Goal: Find specific page/section: Find specific page/section

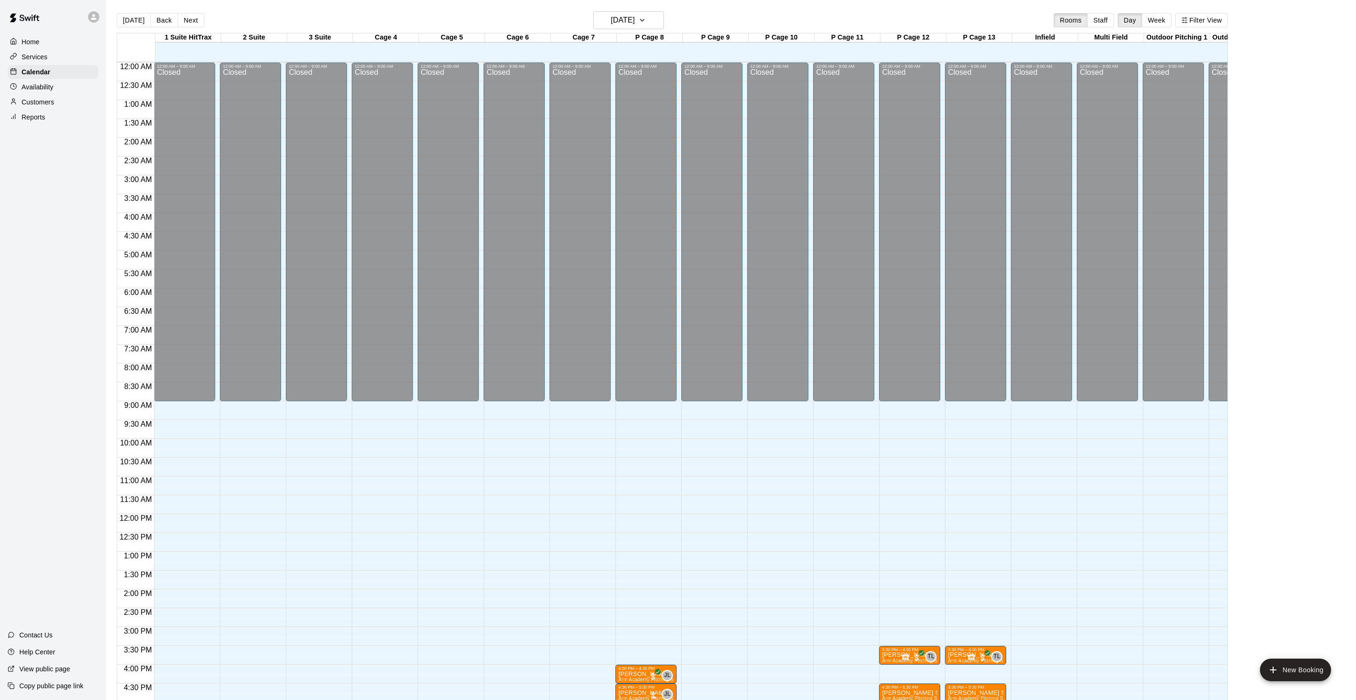
scroll to position [227, 0]
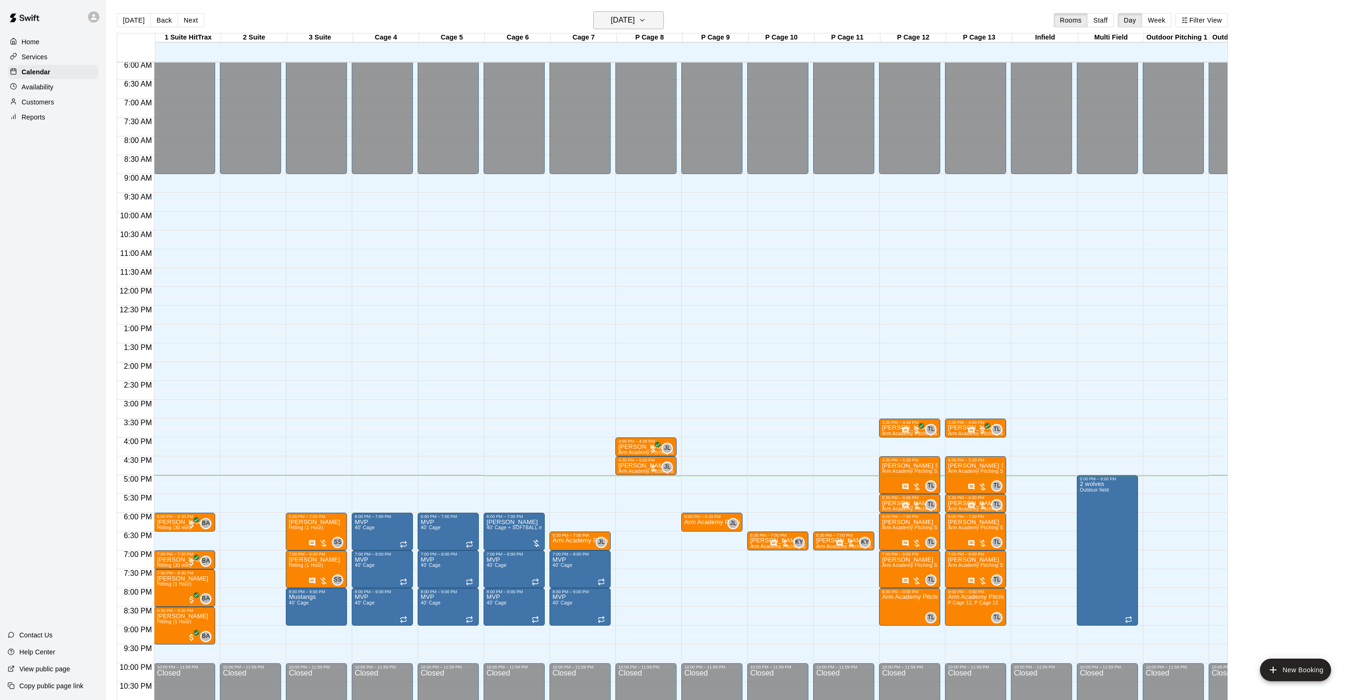
click at [652, 27] on button "[DATE]" at bounding box center [628, 20] width 71 height 18
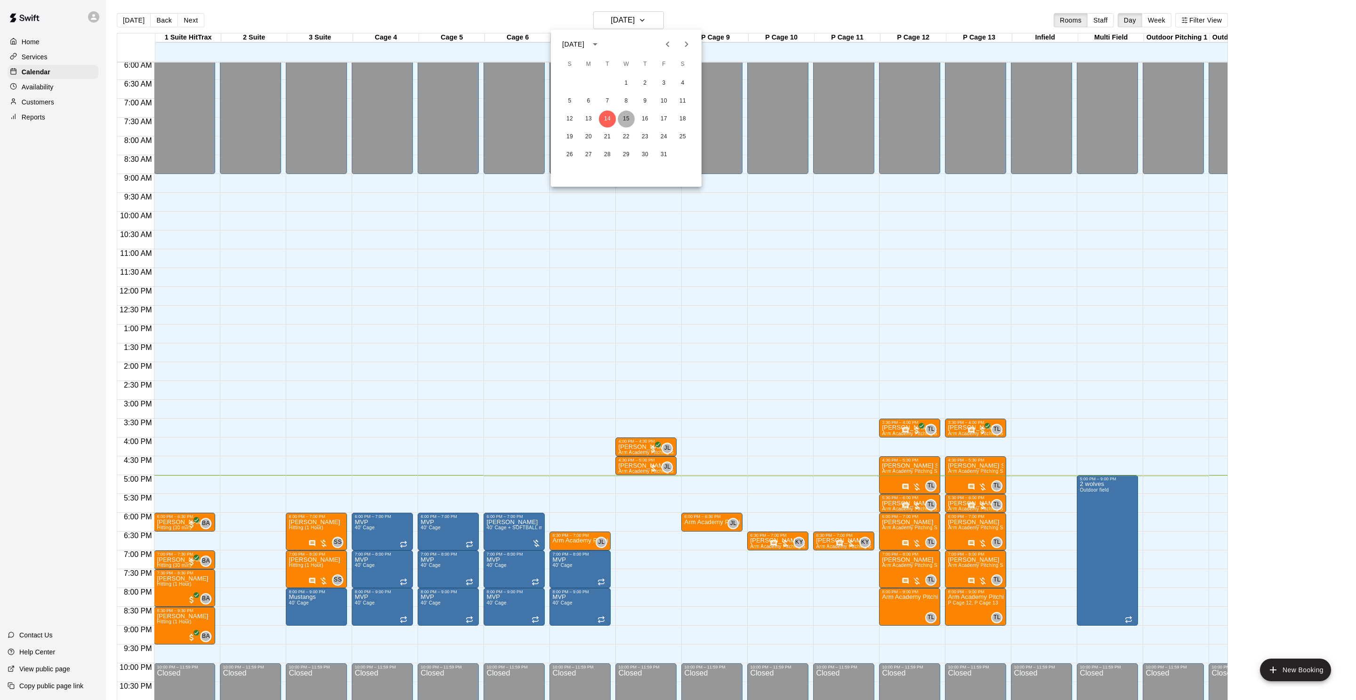
click at [627, 117] on button "15" at bounding box center [626, 119] width 17 height 17
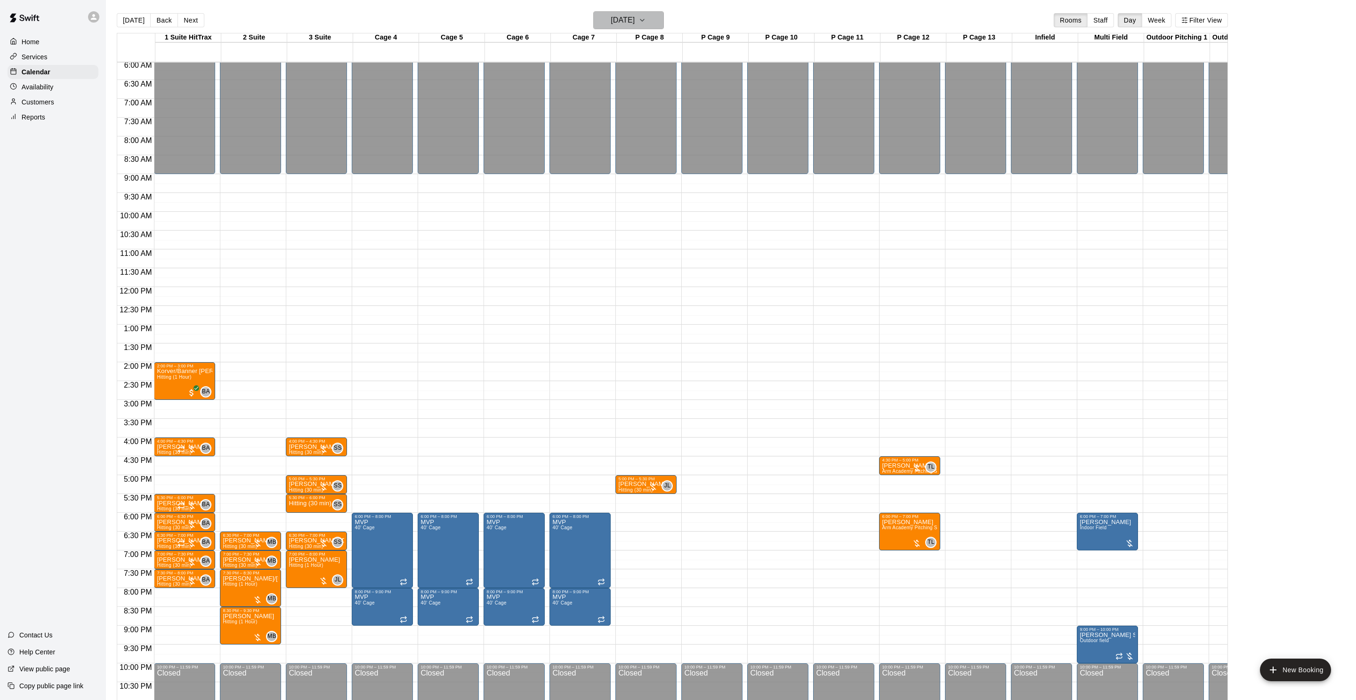
click at [622, 15] on h6 "[DATE]" at bounding box center [623, 20] width 24 height 13
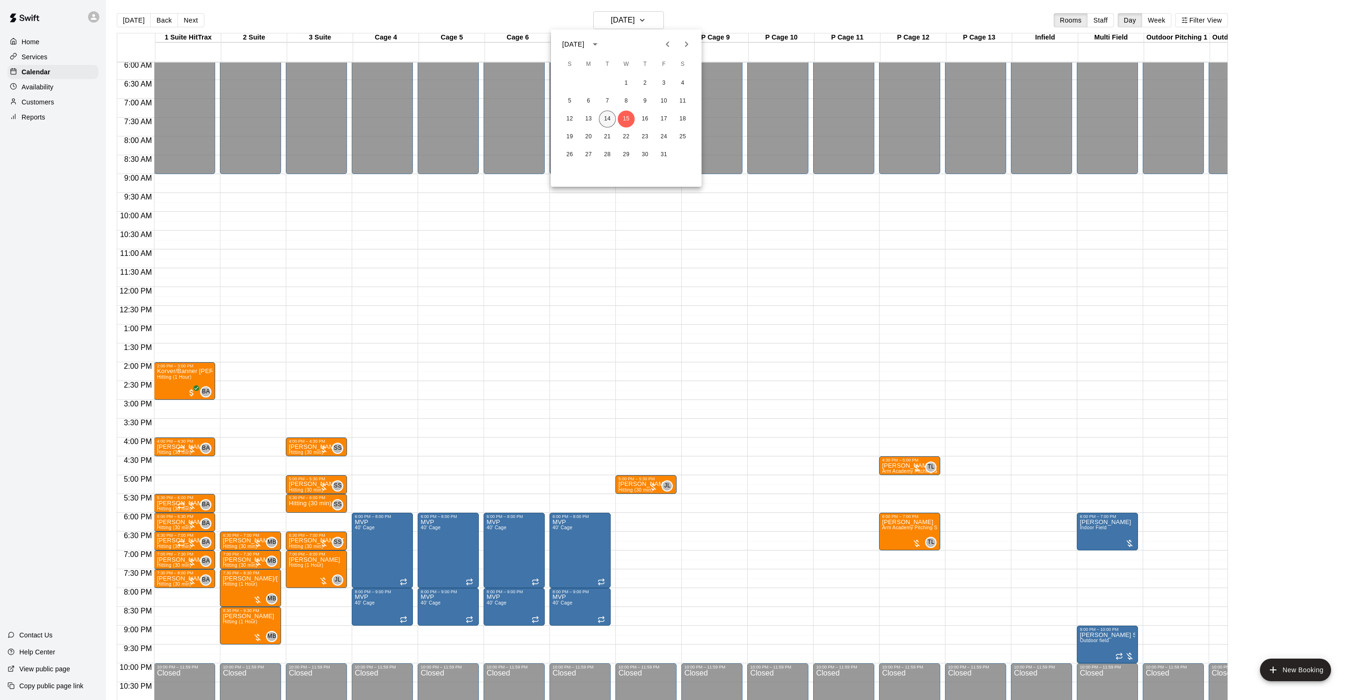
click at [603, 121] on button "14" at bounding box center [607, 119] width 17 height 17
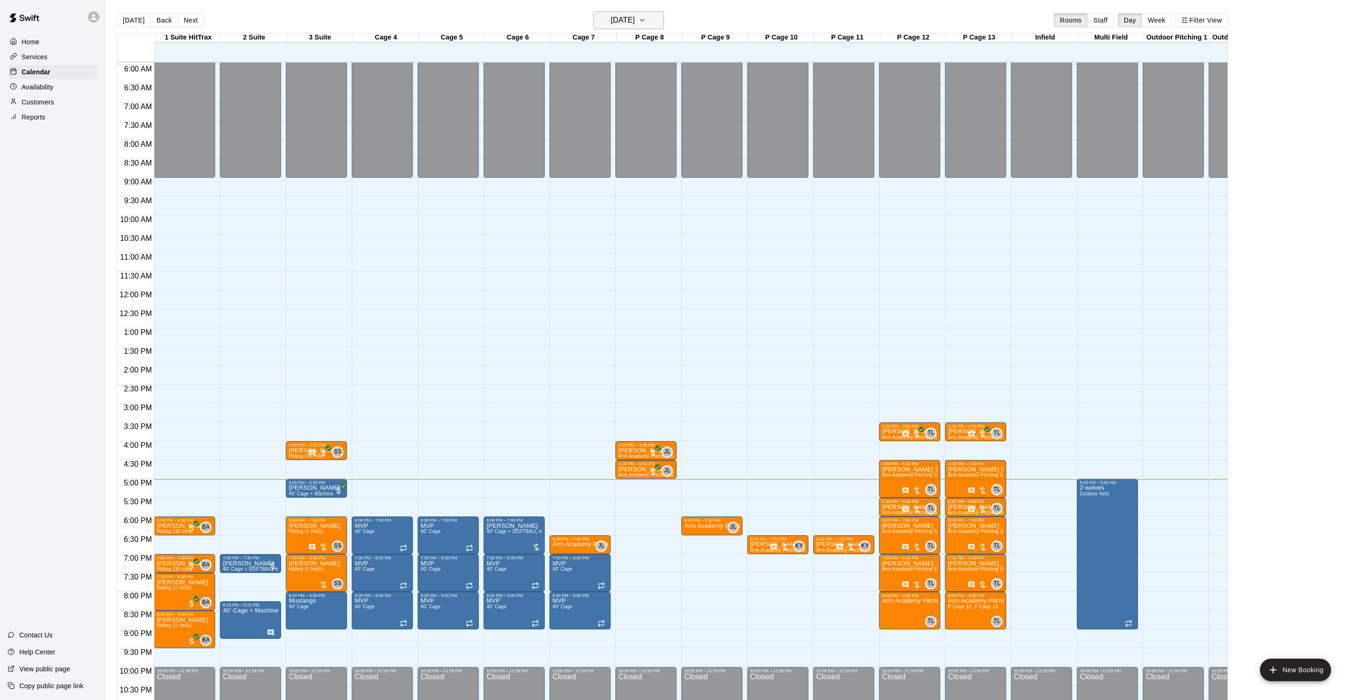
scroll to position [0, 4]
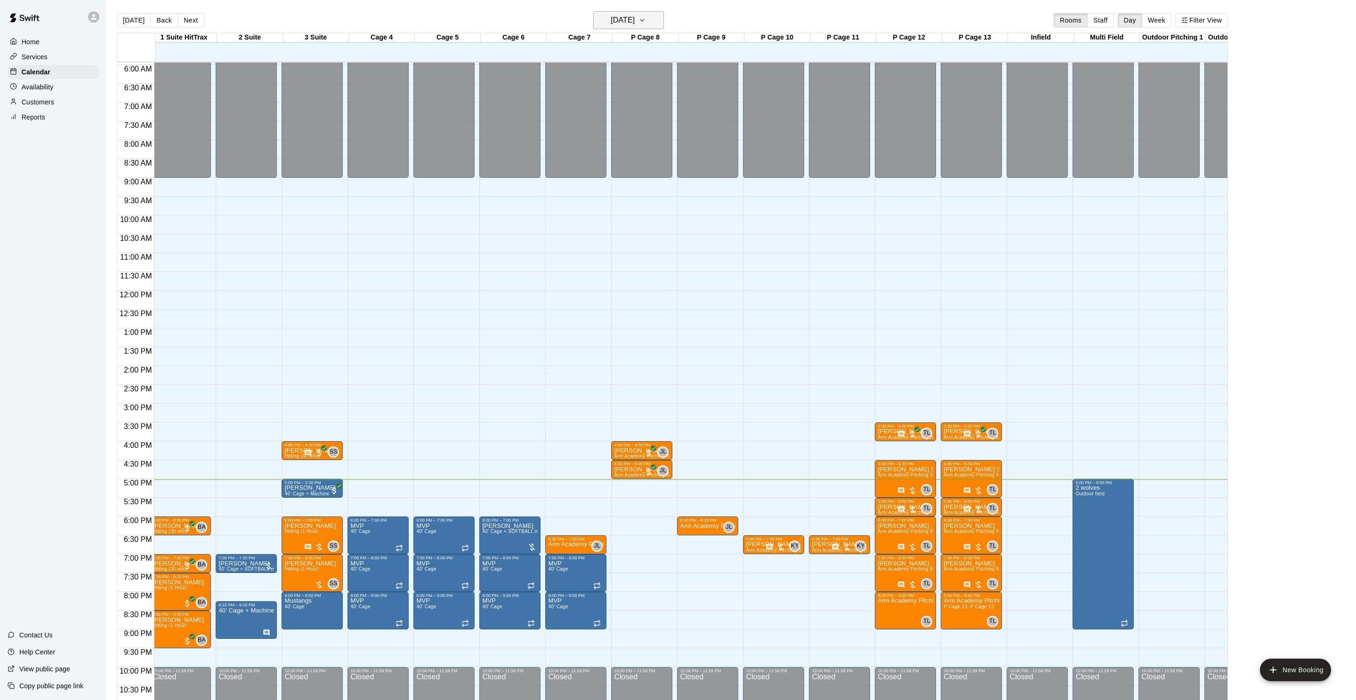
click at [635, 25] on h6 "[DATE]" at bounding box center [623, 20] width 24 height 13
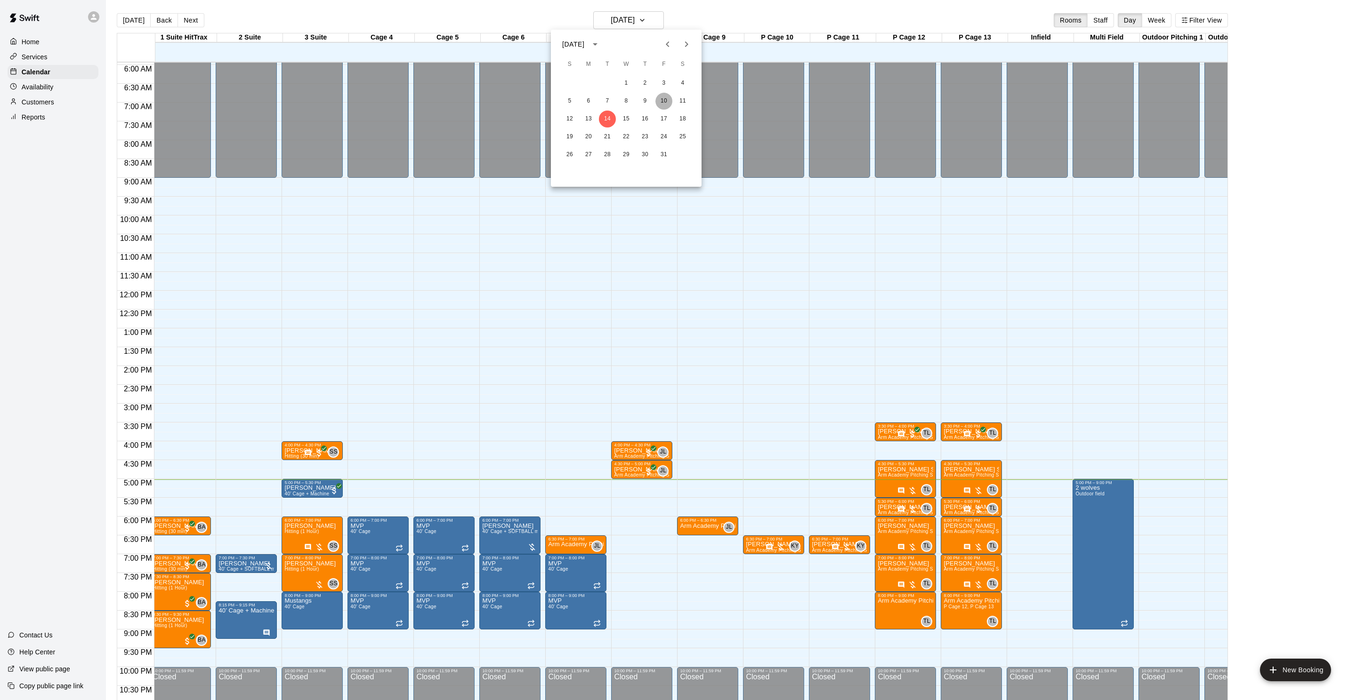
click at [659, 104] on button "10" at bounding box center [663, 101] width 17 height 17
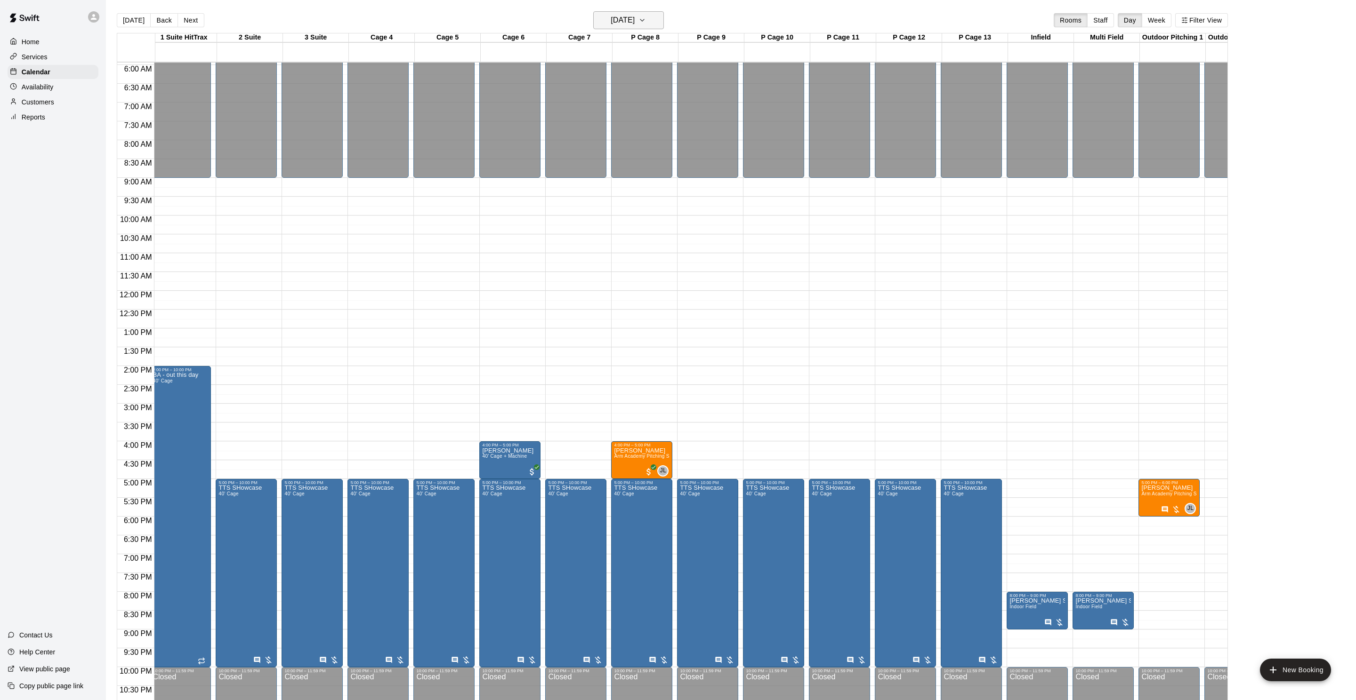
click at [646, 22] on icon "button" at bounding box center [642, 20] width 8 height 11
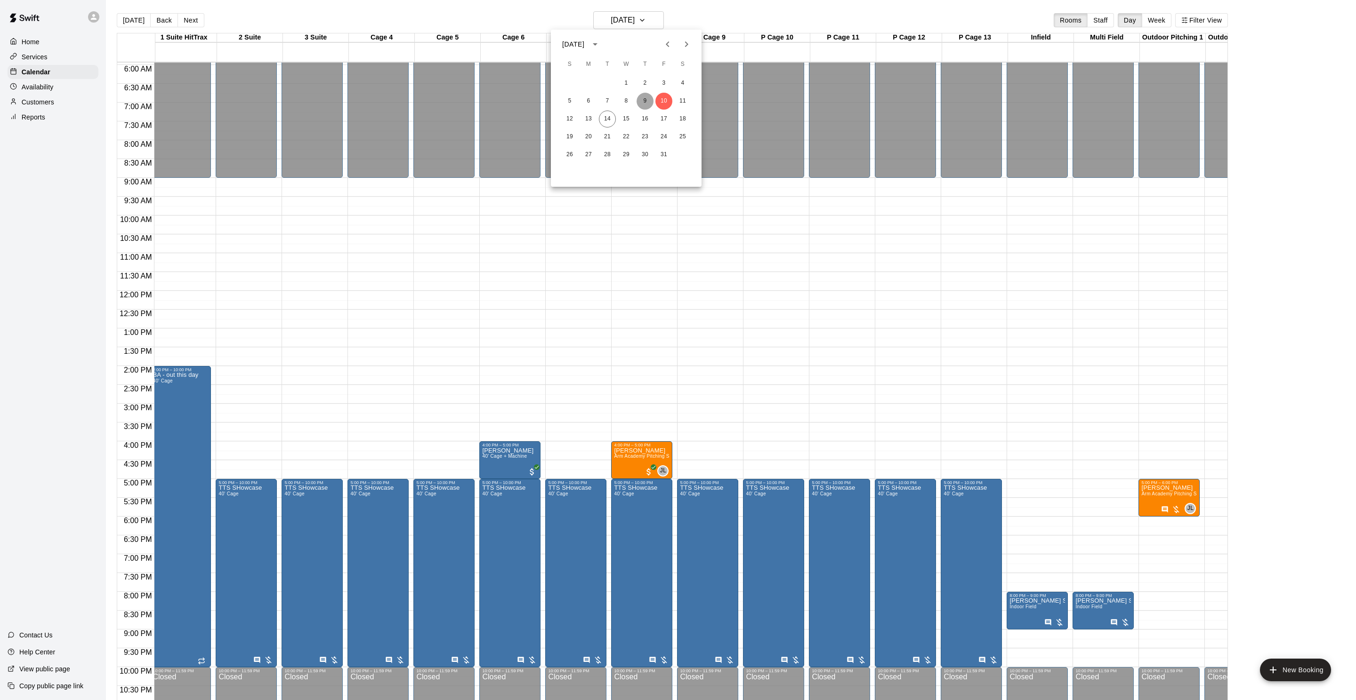
drag, startPoint x: 647, startPoint y: 104, endPoint x: 695, endPoint y: 93, distance: 48.8
click at [647, 104] on button "9" at bounding box center [644, 101] width 17 height 17
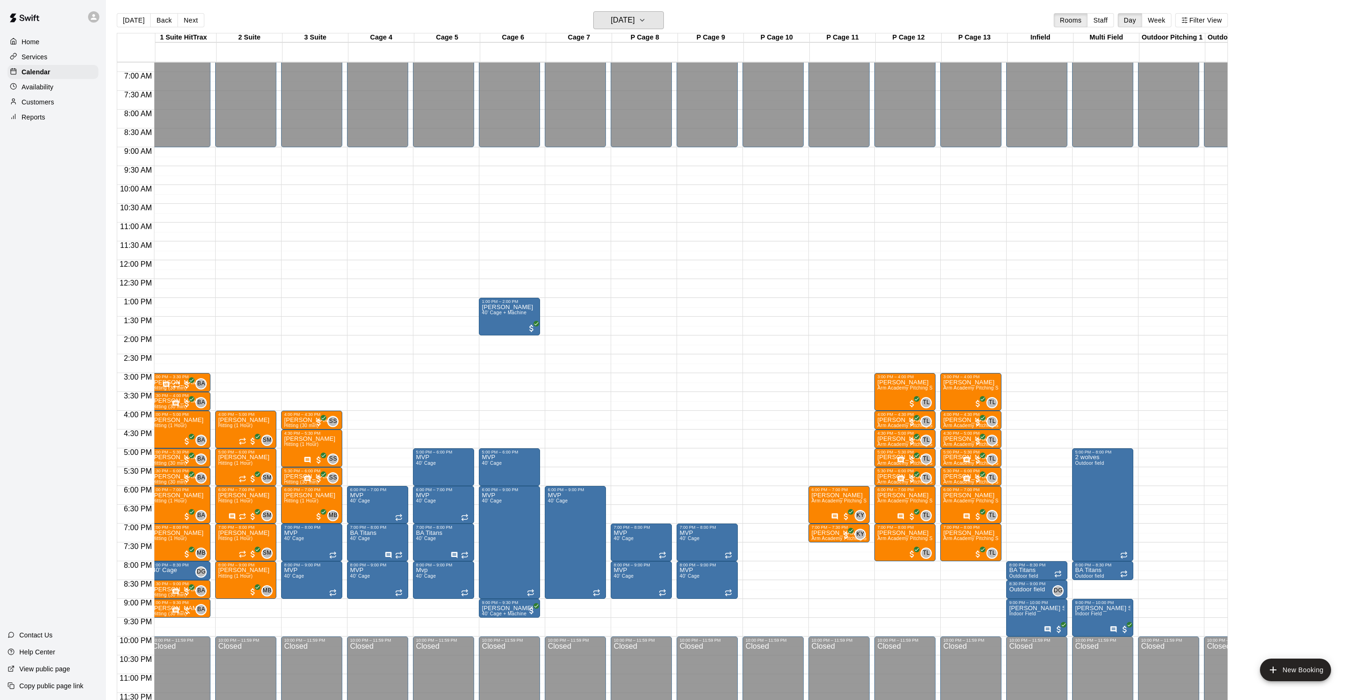
scroll to position [0, 0]
click at [657, 29] on div "[DATE] Back [DATE][DATE] Rooms Staff Day Week Filter View" at bounding box center [672, 22] width 1111 height 22
click at [652, 23] on button "[DATE]" at bounding box center [628, 20] width 71 height 18
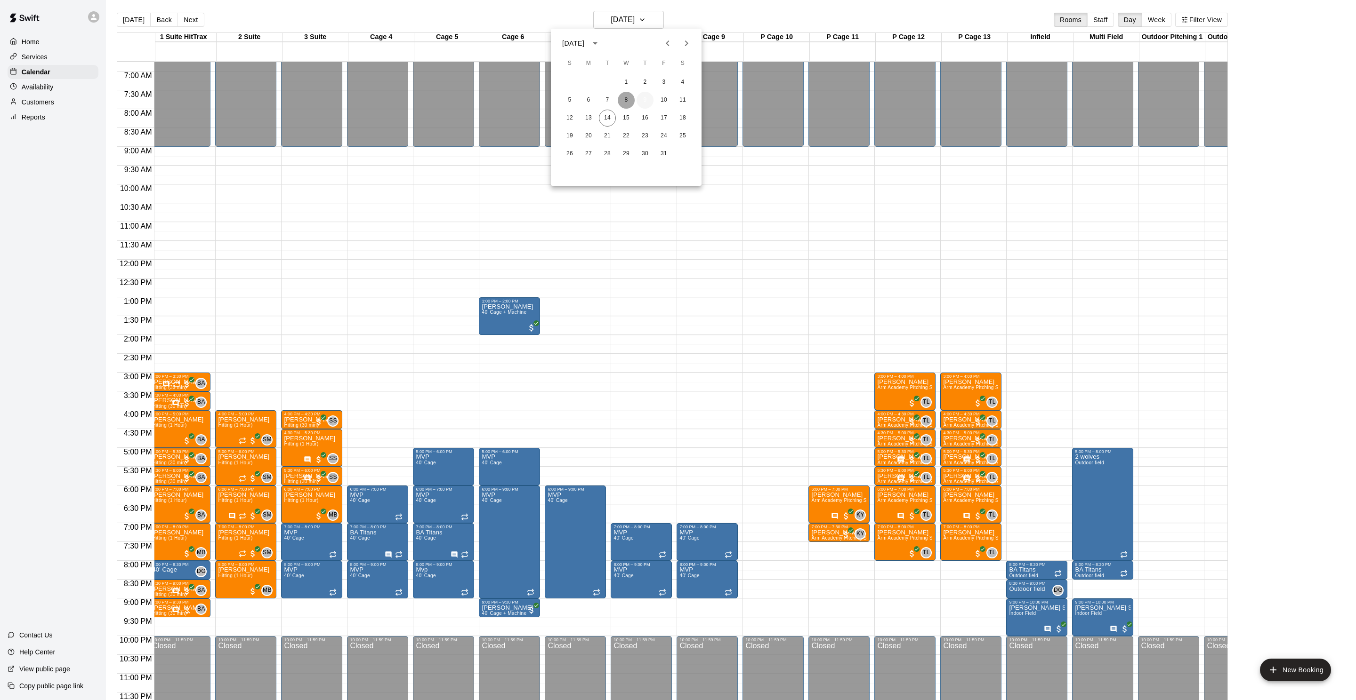
drag, startPoint x: 627, startPoint y: 104, endPoint x: 642, endPoint y: 99, distance: 15.5
click at [627, 104] on button "8" at bounding box center [626, 100] width 17 height 17
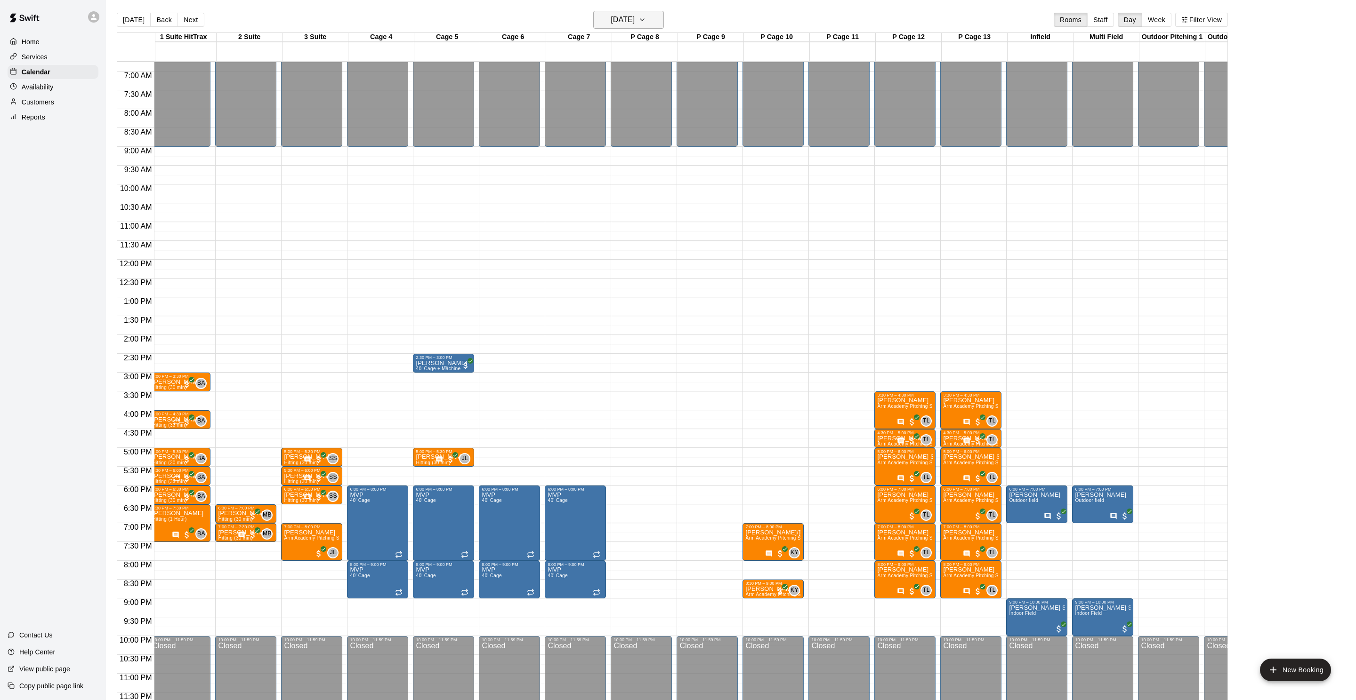
click at [645, 28] on button "[DATE]" at bounding box center [628, 20] width 71 height 18
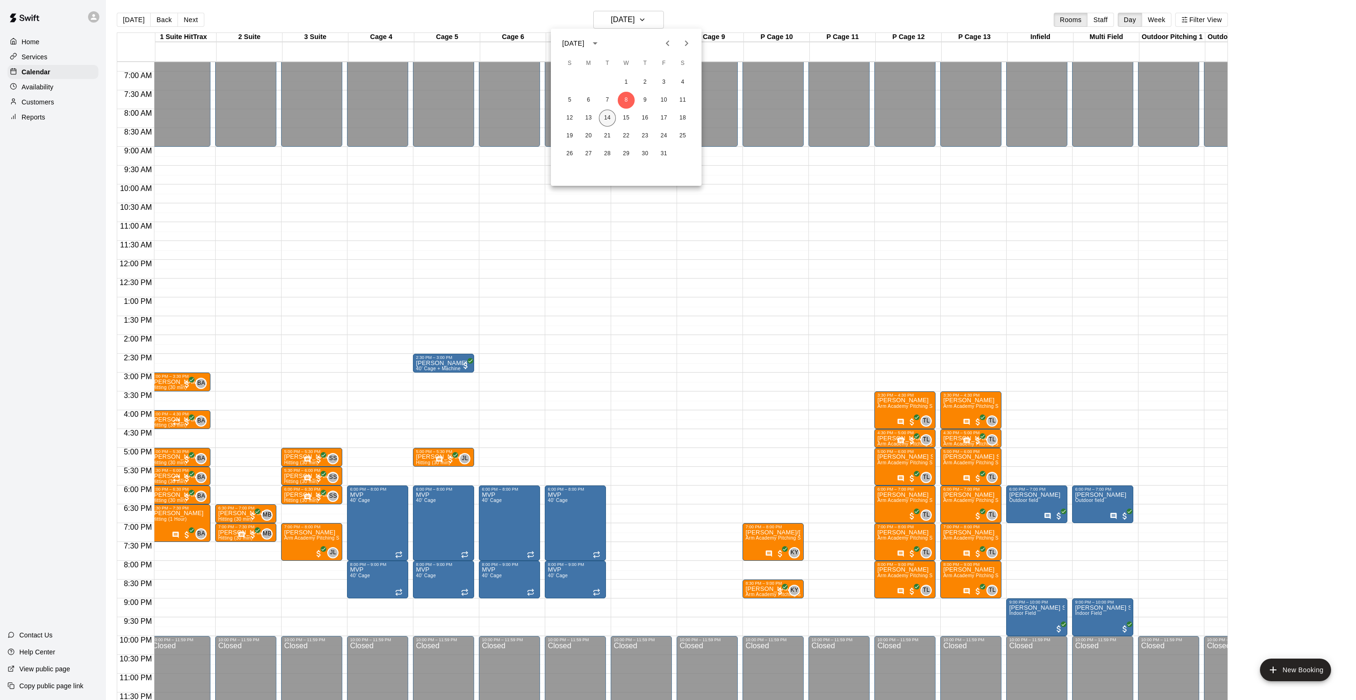
click at [610, 115] on button "14" at bounding box center [607, 118] width 17 height 17
